Goal: Task Accomplishment & Management: Complete application form

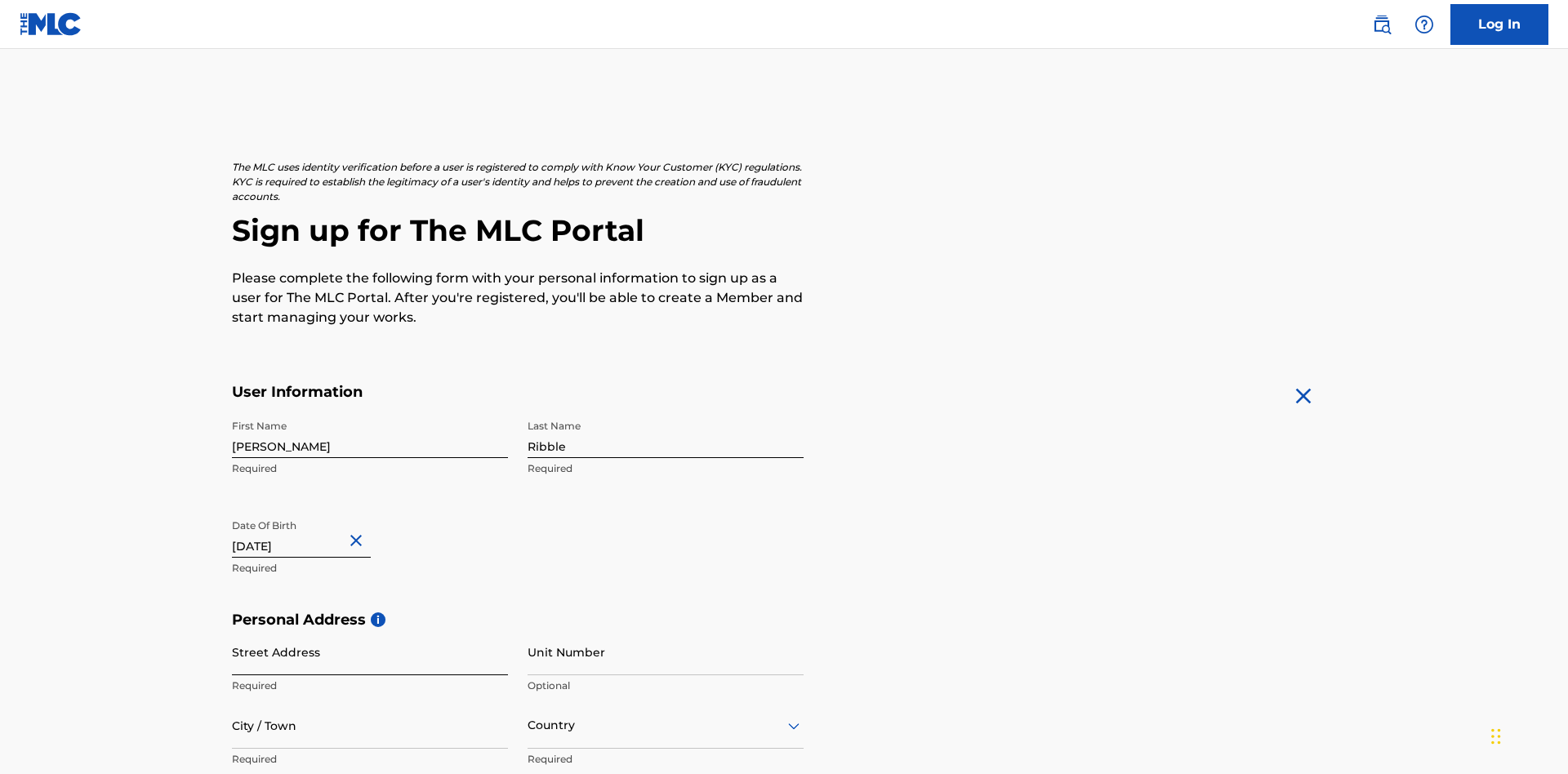
click at [369, 629] on input "Street Address" at bounding box center [369, 652] width 276 height 46
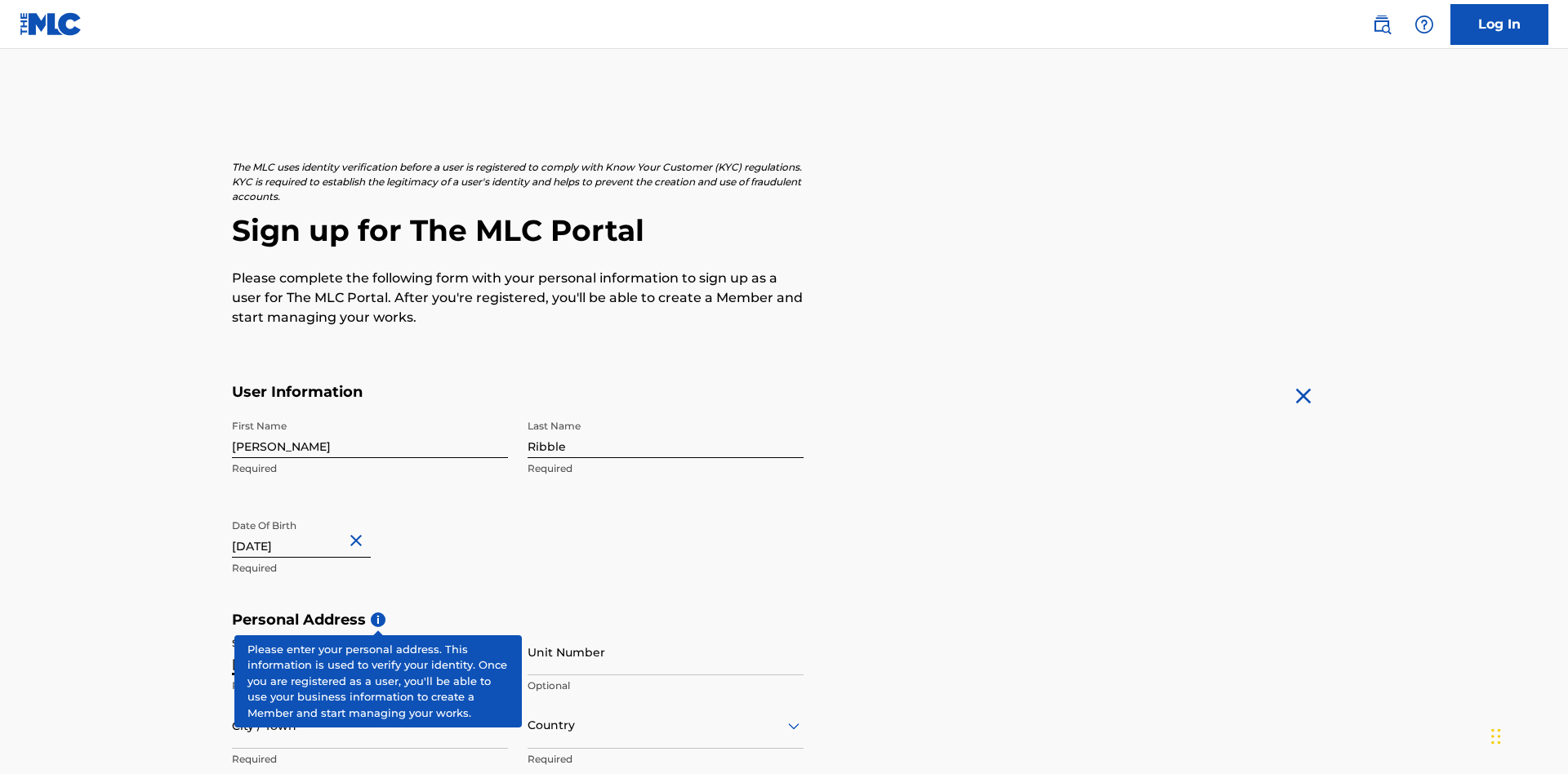
type input "9909 Elks Run Rd"
click at [369, 702] on input "City / Town" at bounding box center [369, 725] width 276 height 46
type input "Roseville"
click at [529, 717] on input "text" at bounding box center [529, 726] width 3 height 17
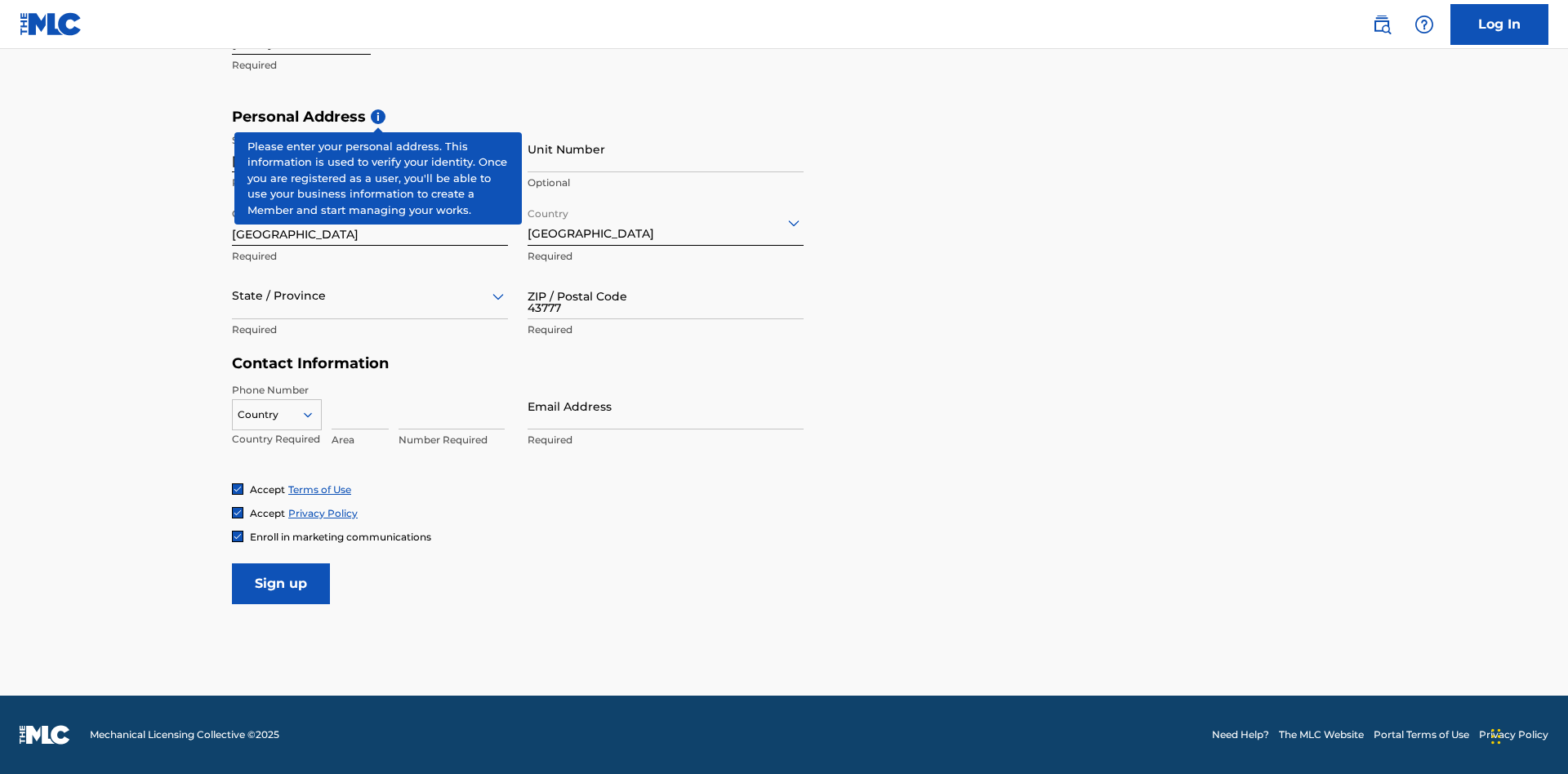
type input "43777"
click at [315, 414] on icon at bounding box center [308, 415] width 15 height 15
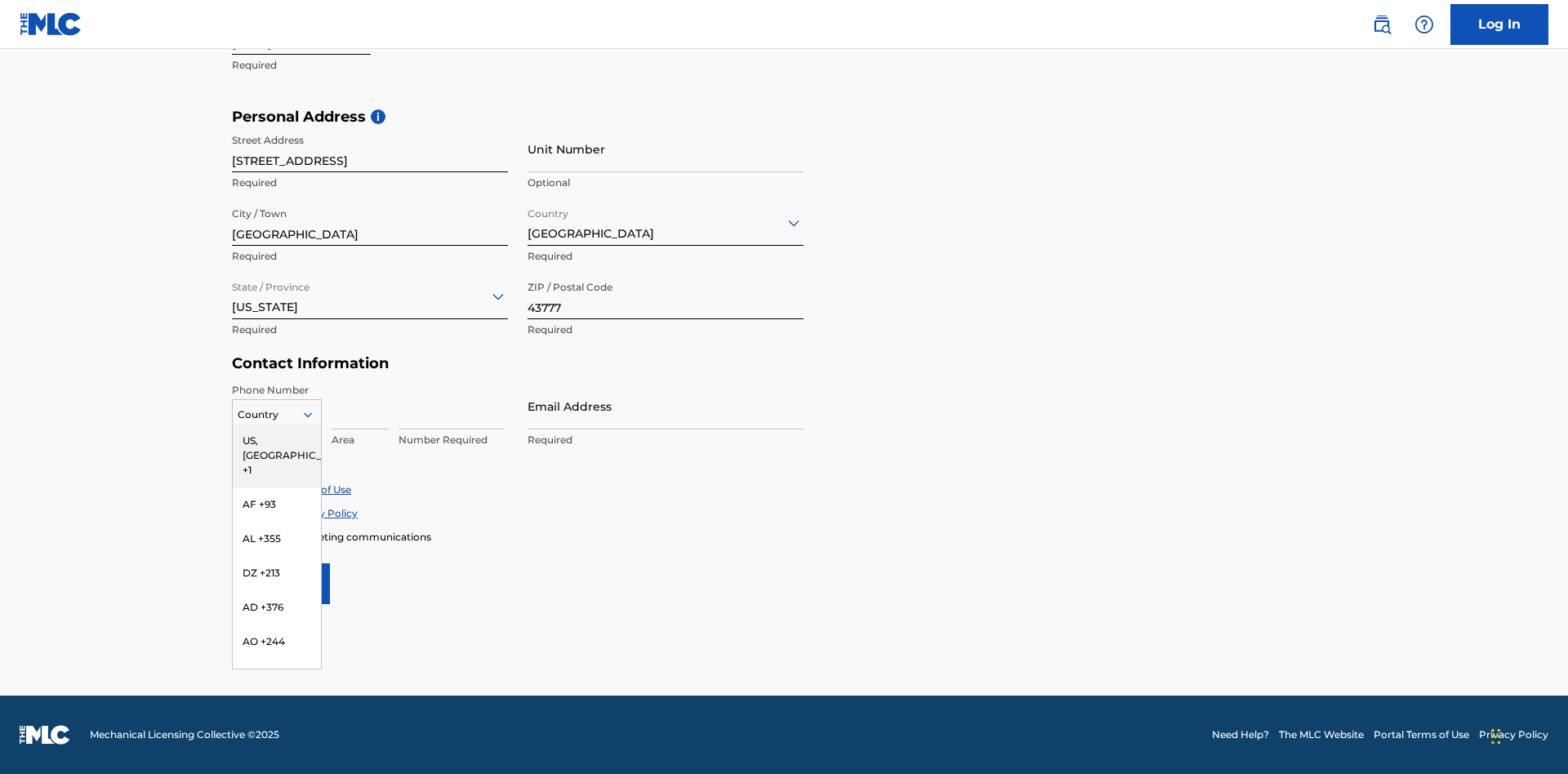
click at [277, 441] on div "US, [GEOGRAPHIC_DATA] +1" at bounding box center [277, 455] width 88 height 63
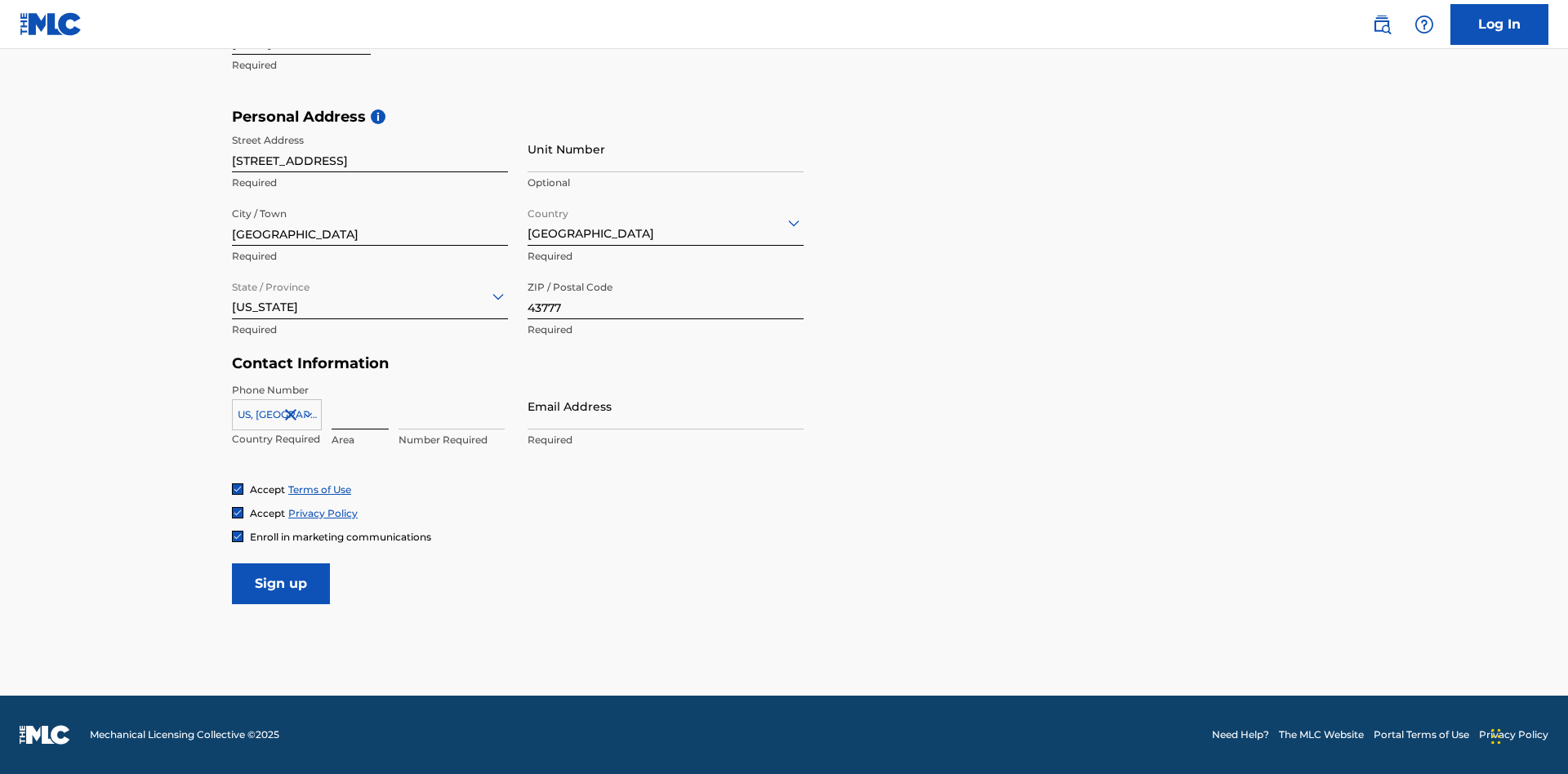
click at [360, 405] on input at bounding box center [360, 405] width 57 height 46
type input "740"
click at [452, 405] on input at bounding box center [452, 405] width 106 height 46
type input "8086351"
click at [665, 405] on input "Email Address" at bounding box center [665, 405] width 276 height 46
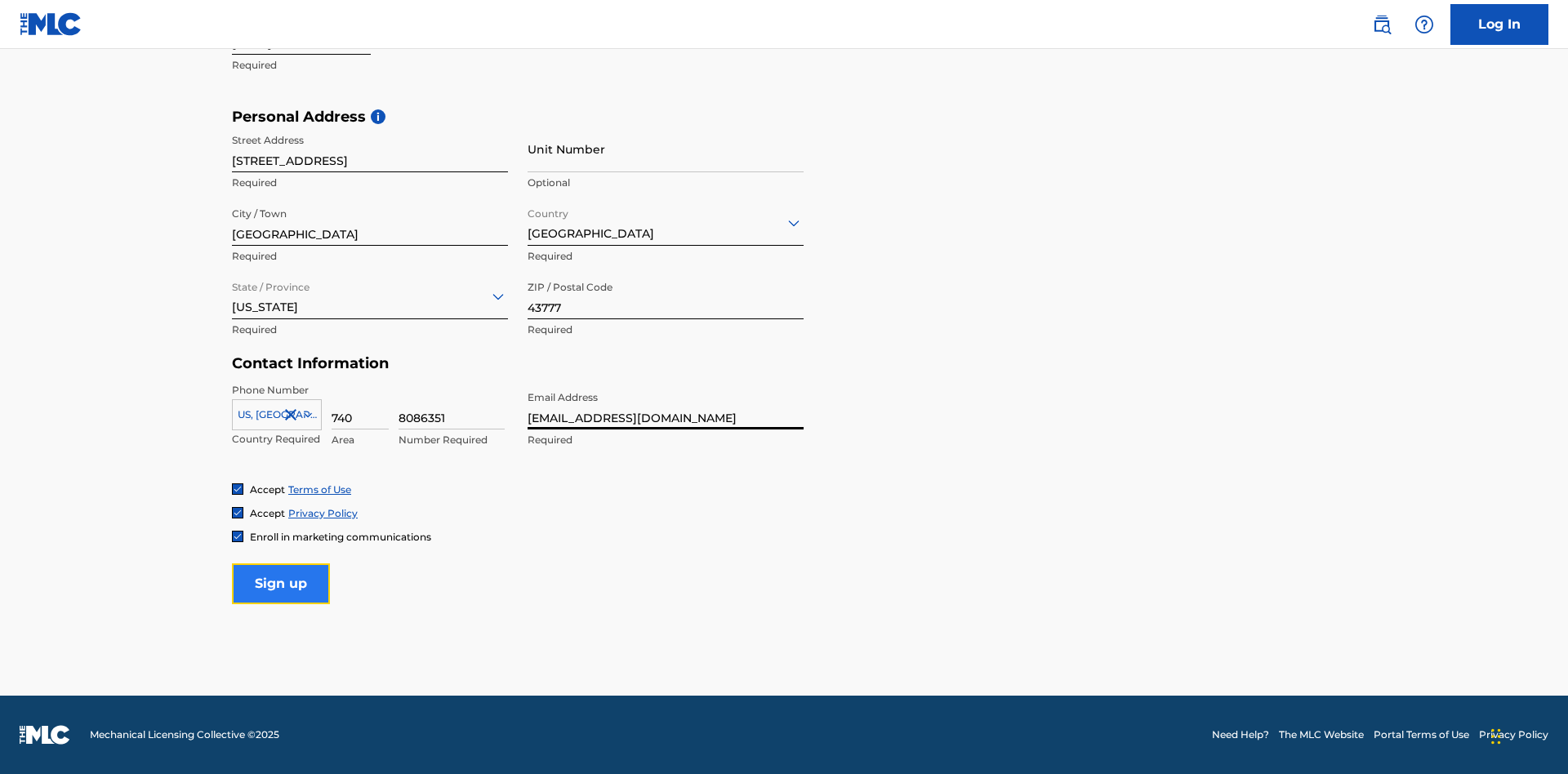
click at [280, 583] on input "Sign up" at bounding box center [280, 584] width 98 height 41
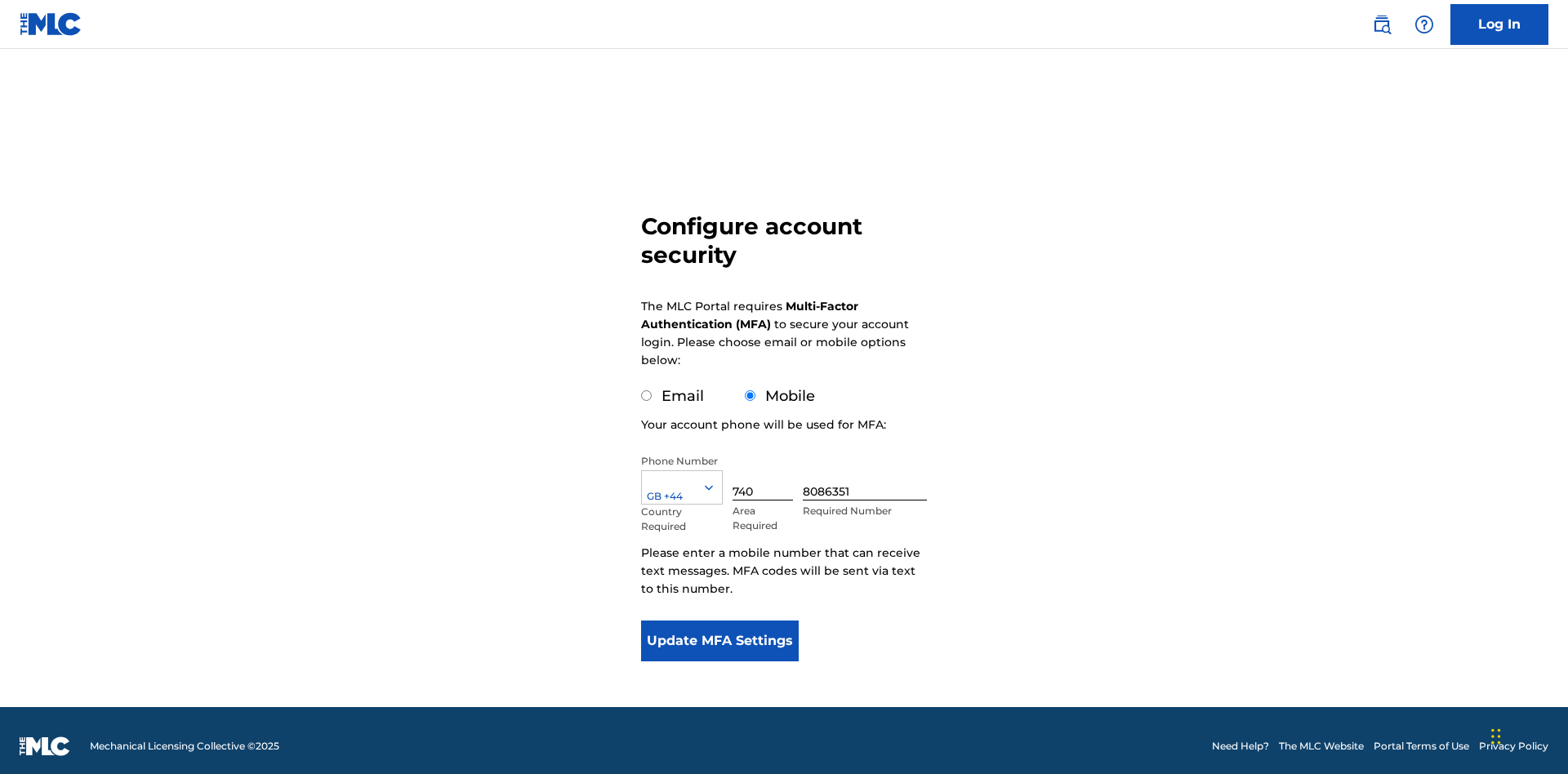
click at [766, 465] on input "740" at bounding box center [763, 477] width 61 height 46
click at [868, 465] on input "8086351" at bounding box center [864, 477] width 124 height 46
click at [719, 629] on button "Update MFA Settings" at bounding box center [720, 640] width 157 height 41
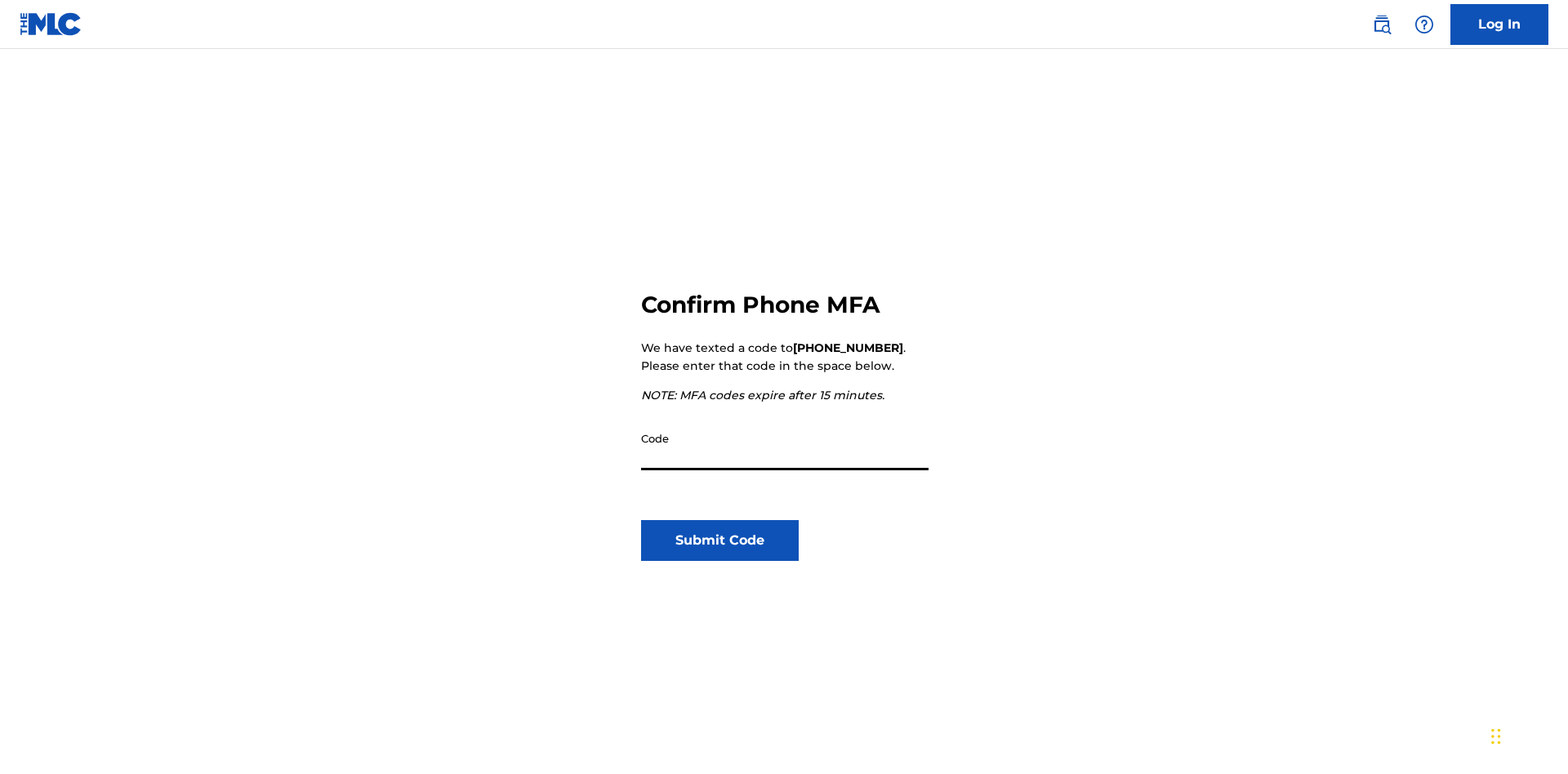
scroll to position [170, 0]
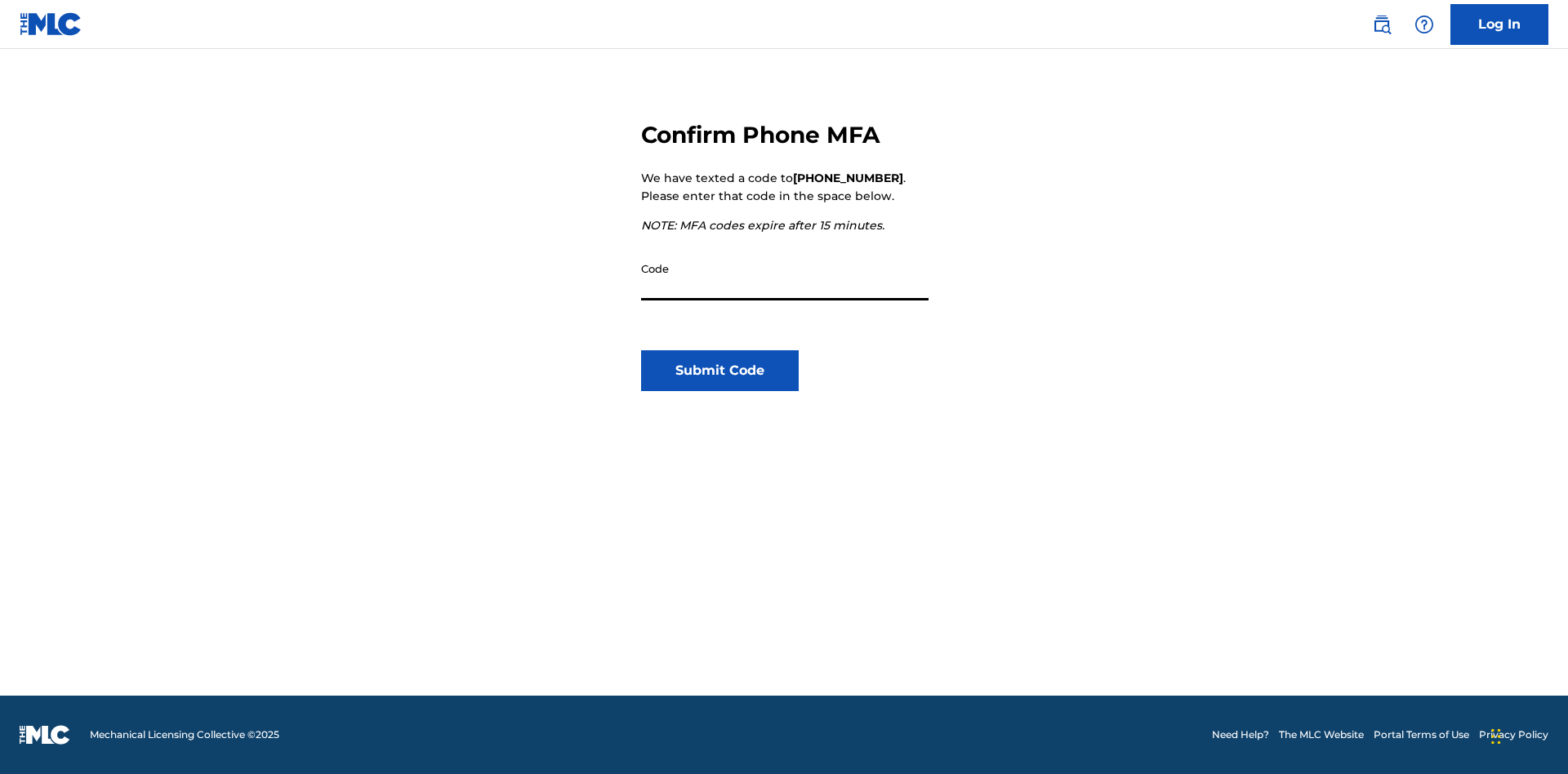
click at [784, 277] on input "Code" at bounding box center [784, 277] width 287 height 46
click at [719, 370] on button "Submit Code" at bounding box center [720, 370] width 157 height 41
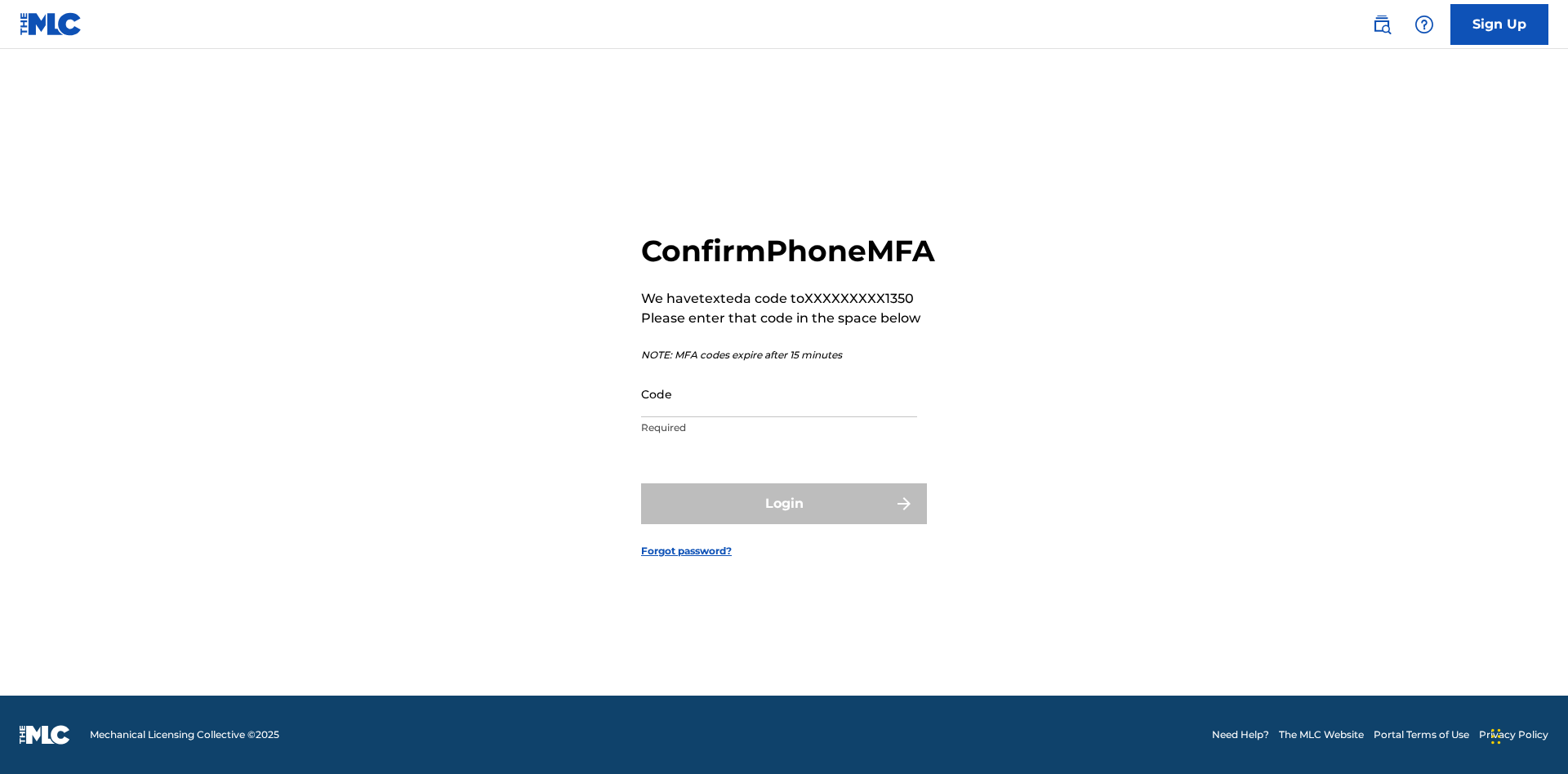
scroll to position [21, 0]
click at [779, 411] on input "Code" at bounding box center [779, 393] width 276 height 46
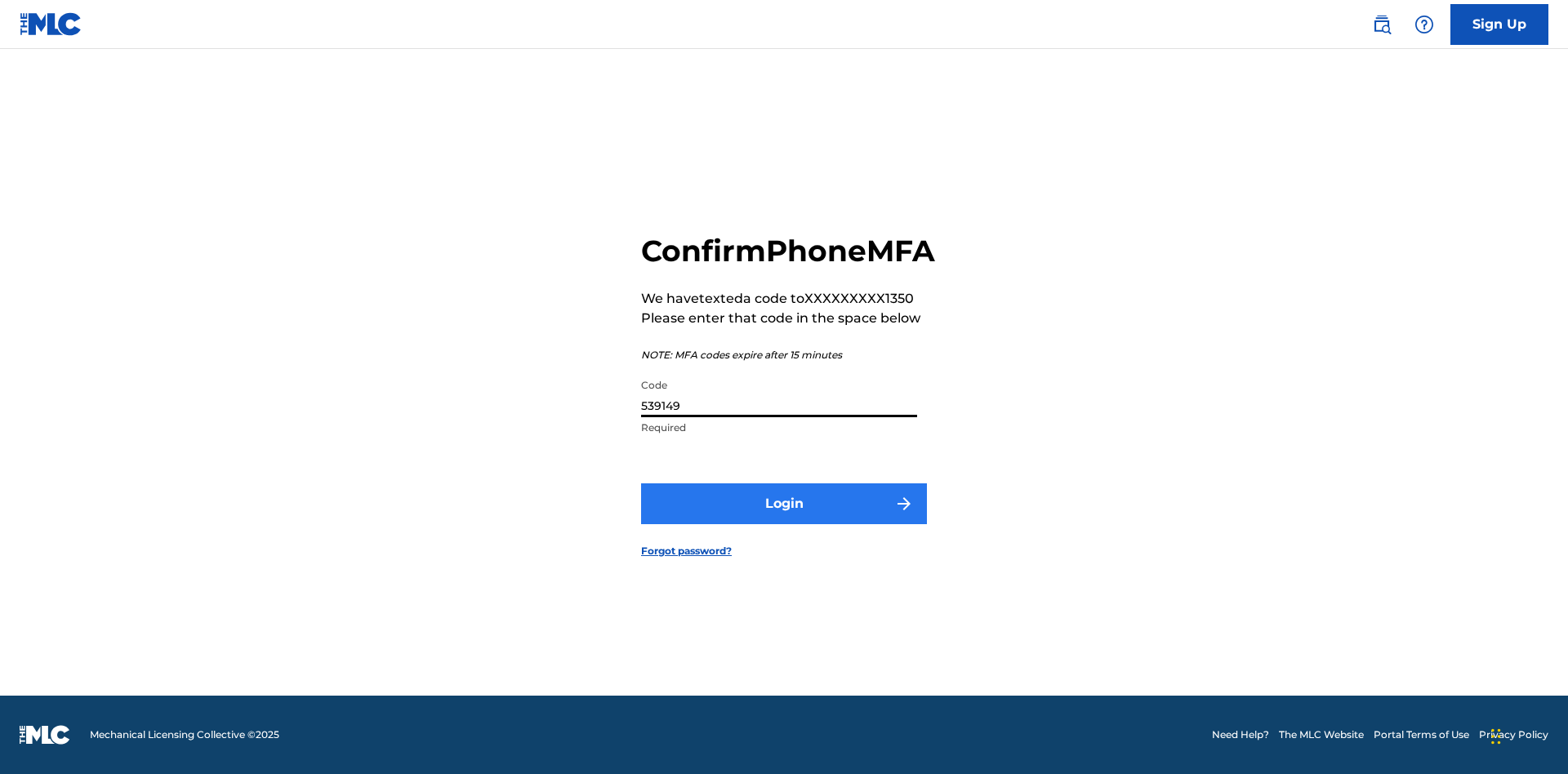
type input "539149"
click at [784, 522] on button "Login" at bounding box center [784, 503] width 286 height 41
